Goal: Task Accomplishment & Management: Complete application form

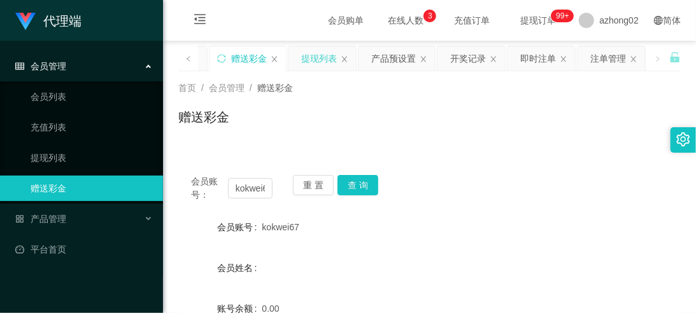
click at [327, 56] on div "提现列表" at bounding box center [319, 58] width 36 height 24
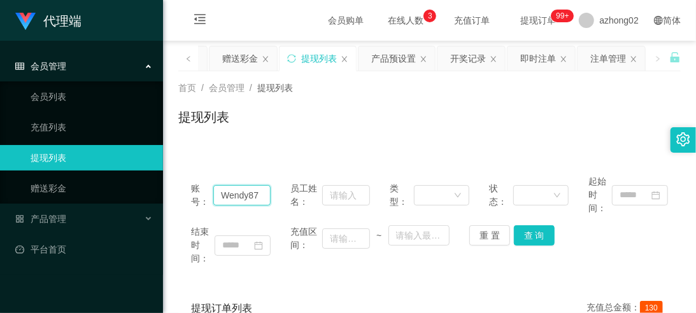
click at [259, 192] on input "Wendy87" at bounding box center [241, 195] width 57 height 20
type input "W"
paste input "kokwei67"
type input "kokwei67"
click at [523, 232] on button "查 询" at bounding box center [534, 235] width 41 height 20
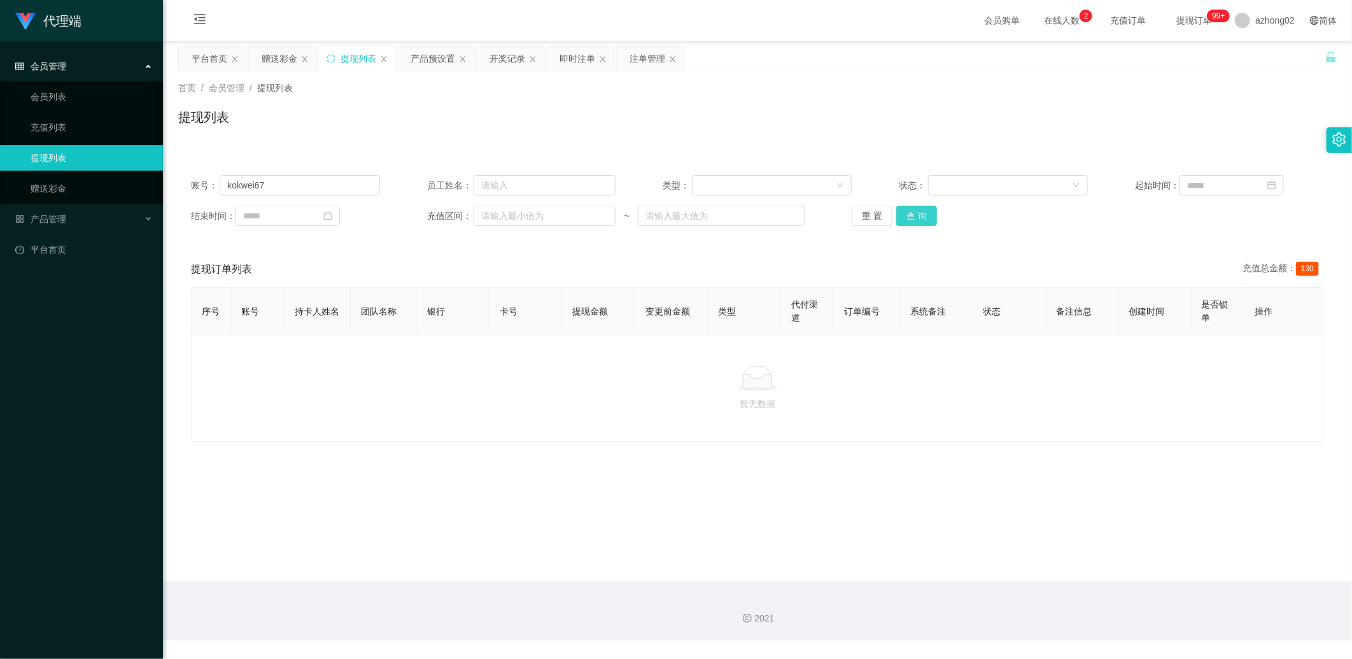
click at [695, 218] on button "查 询" at bounding box center [916, 216] width 41 height 20
click at [695, 218] on div "重 置 查 询" at bounding box center [946, 216] width 189 height 20
click at [695, 218] on button "查 询" at bounding box center [916, 216] width 41 height 20
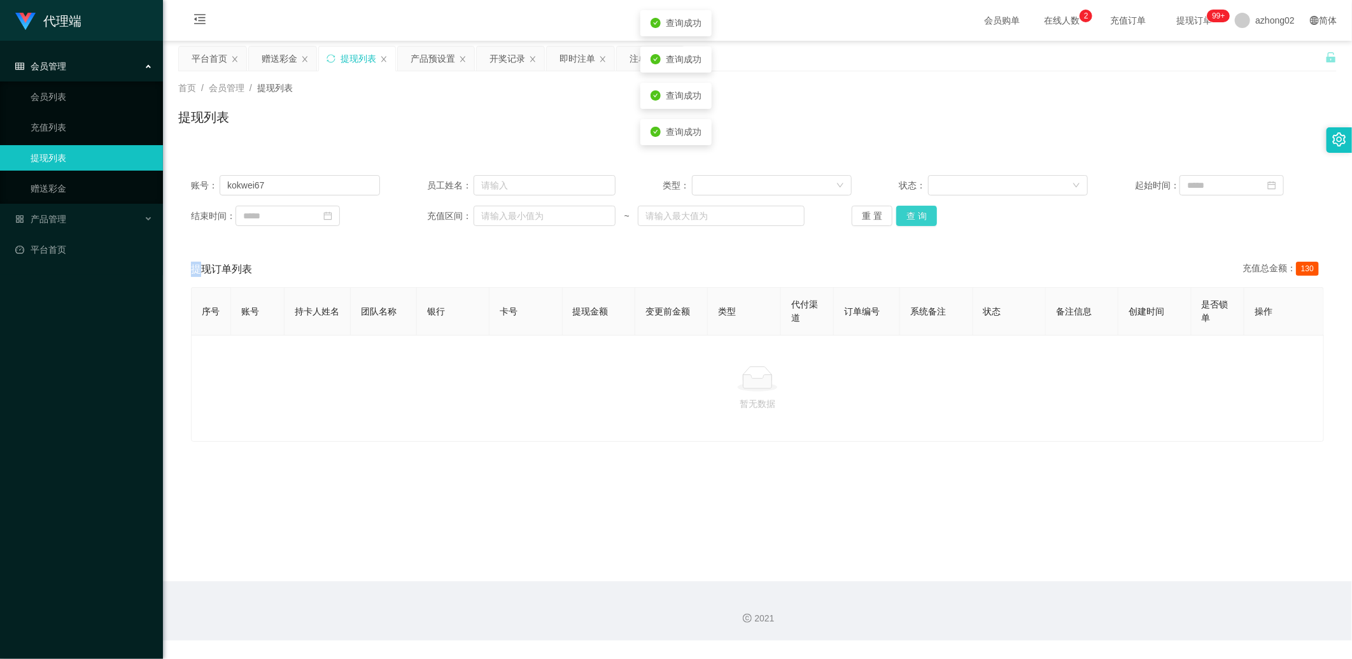
click at [695, 218] on button "查 询" at bounding box center [916, 216] width 41 height 20
click at [695, 218] on div "重 置 查 询" at bounding box center [946, 216] width 189 height 20
click at [695, 218] on button "查 询" at bounding box center [916, 216] width 41 height 20
click at [695, 218] on div "重 置 查 询" at bounding box center [946, 216] width 189 height 20
click at [695, 218] on button "查 询" at bounding box center [916, 216] width 41 height 20
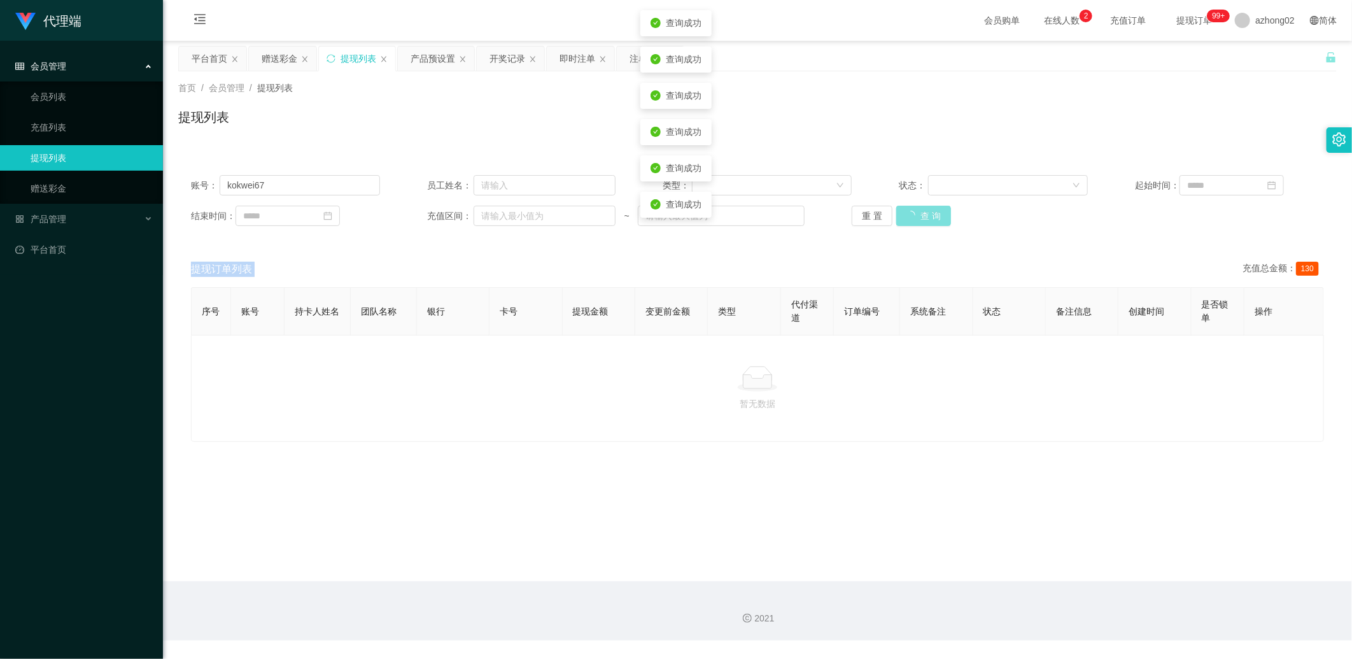
click at [695, 218] on div "重 置 查 询" at bounding box center [946, 216] width 189 height 20
click at [695, 218] on button "查 询" at bounding box center [916, 216] width 41 height 20
click at [695, 218] on button "查 询" at bounding box center [923, 216] width 55 height 20
click at [78, 191] on link "赠送彩金" at bounding box center [92, 188] width 122 height 25
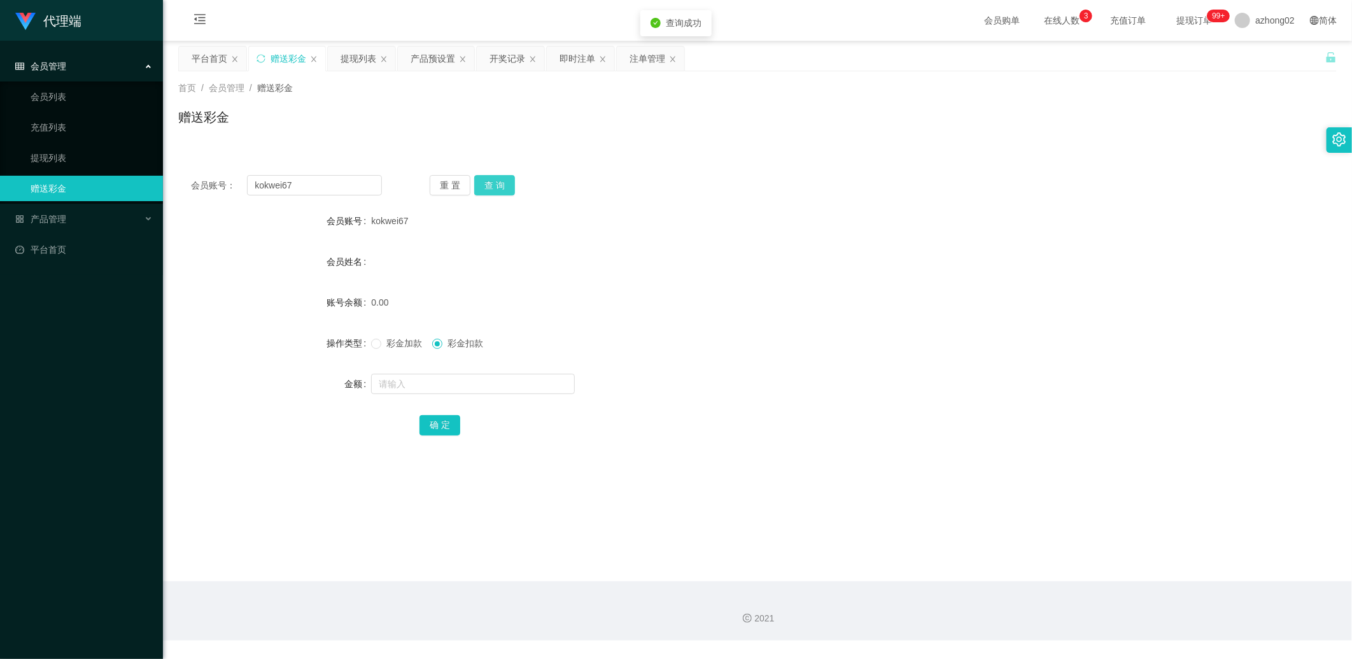
click at [477, 187] on button "查 询" at bounding box center [494, 185] width 41 height 20
click at [477, 187] on button "查 询" at bounding box center [501, 185] width 55 height 20
click at [479, 187] on button "查 询" at bounding box center [501, 185] width 55 height 20
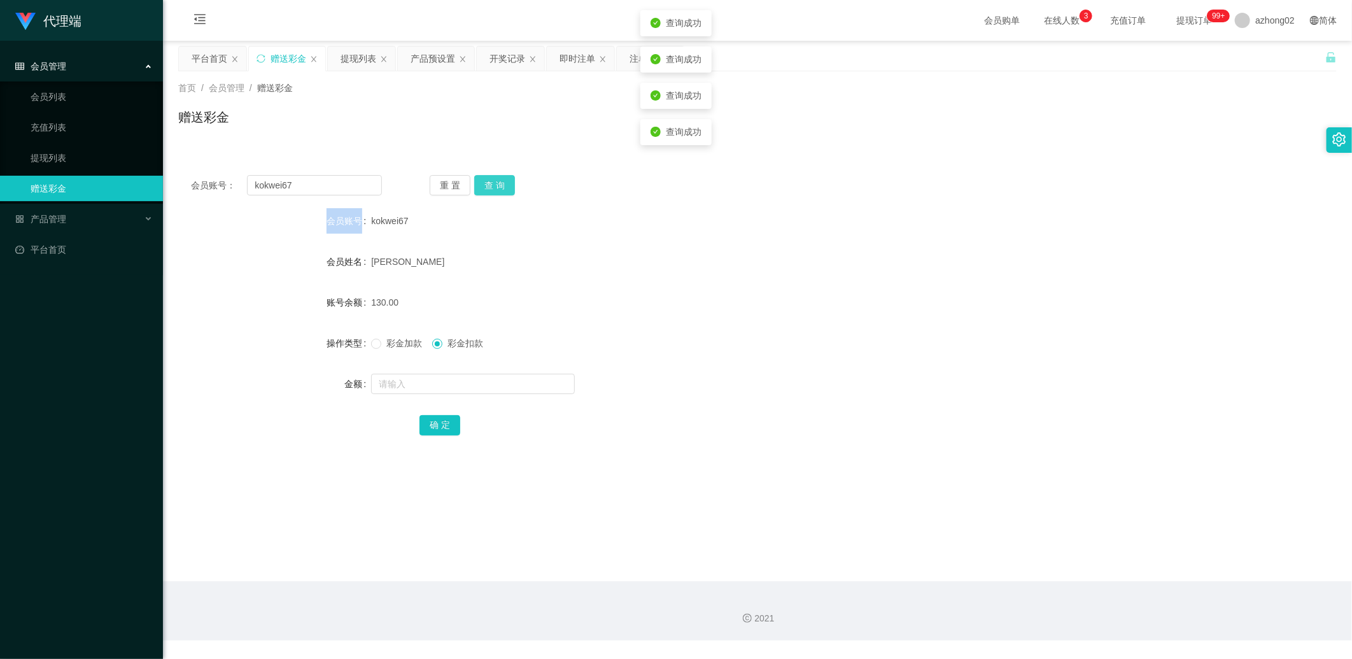
click at [479, 187] on div "重 置 查 询" at bounding box center [525, 185] width 191 height 20
click at [479, 187] on button "查 询" at bounding box center [494, 185] width 41 height 20
click at [479, 187] on button "查 询" at bounding box center [501, 185] width 55 height 20
click at [418, 312] on input "text" at bounding box center [473, 384] width 204 height 20
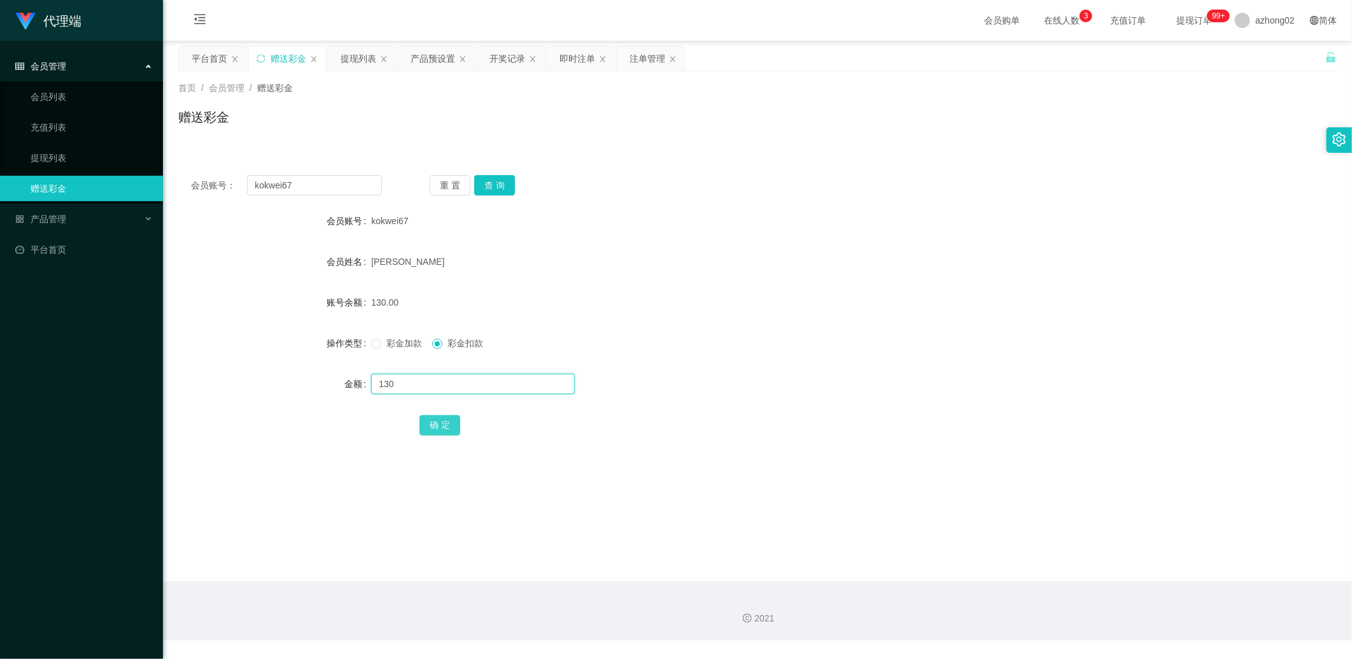
type input "130"
click at [450, 312] on button "确 定" at bounding box center [439, 425] width 41 height 20
